Goal: Information Seeking & Learning: Stay updated

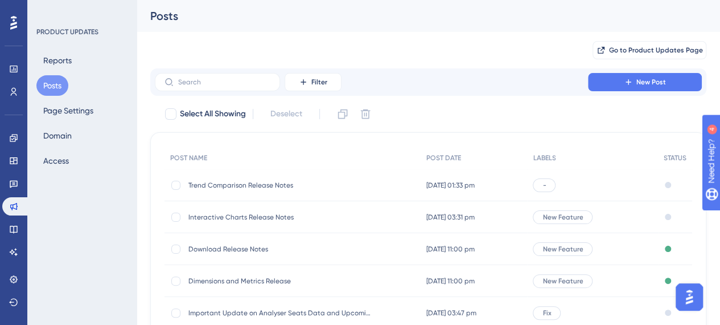
click at [239, 187] on span "Trend Comparison Release Notes" at bounding box center [279, 185] width 182 height 9
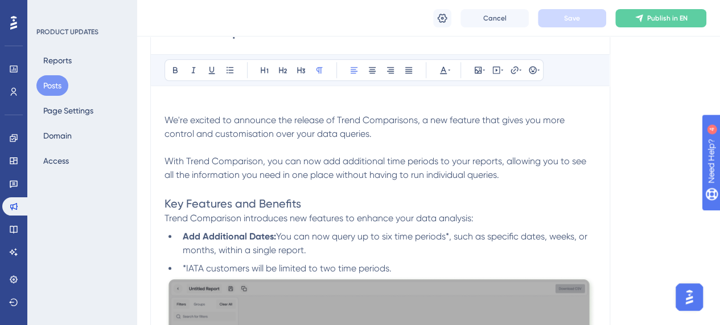
scroll to position [228, 0]
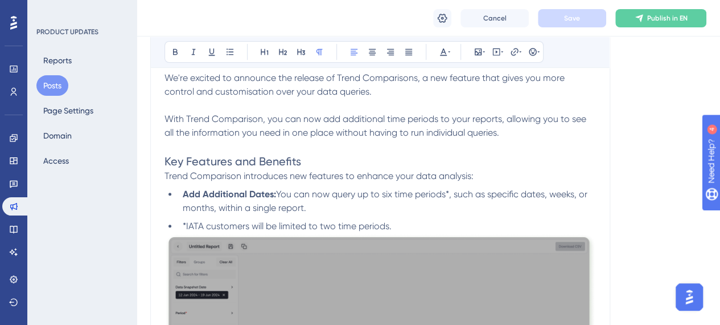
click at [191, 85] on span "We're excited to announce the release of Trend Comparisons, a new feature that …" at bounding box center [366, 84] width 403 height 24
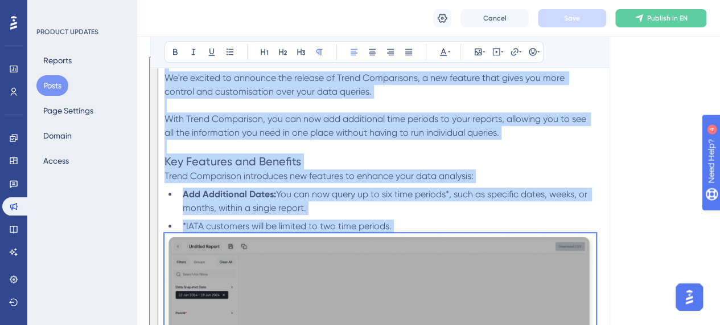
copy div "We're excited to announce the release of Trend Comparisons, a new feature that …"
click at [489, 145] on p "To enrich screen reader interactions, please activate Accessibility in Grammarl…" at bounding box center [381, 147] width 432 height 14
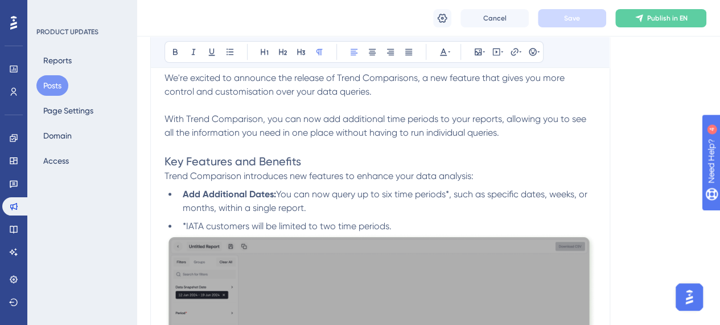
scroll to position [0, 0]
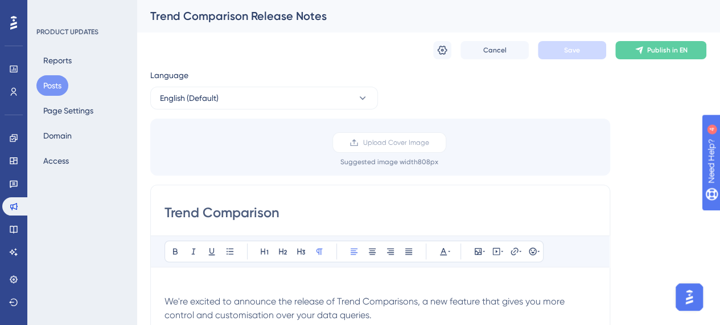
click at [64, 89] on button "Posts" at bounding box center [52, 85] width 32 height 20
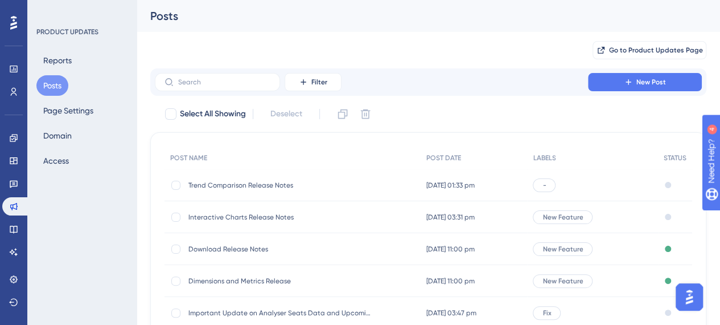
click at [269, 218] on span "Interactive Charts Release Notes" at bounding box center [279, 216] width 182 height 9
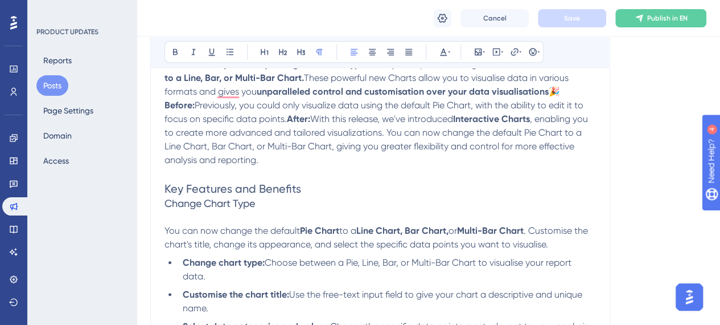
scroll to position [285, 0]
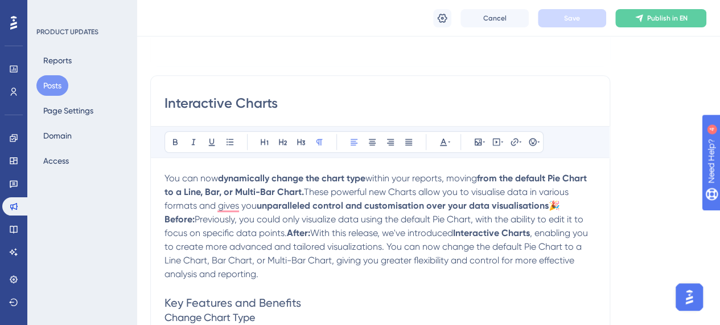
click at [170, 173] on span "You can now" at bounding box center [192, 178] width 54 height 11
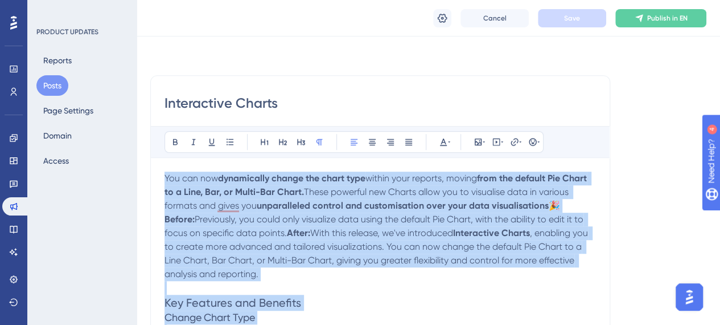
copy div "You can now dynamically change the chart type within your reports, moving from …"
